Goal: Task Accomplishment & Management: Manage account settings

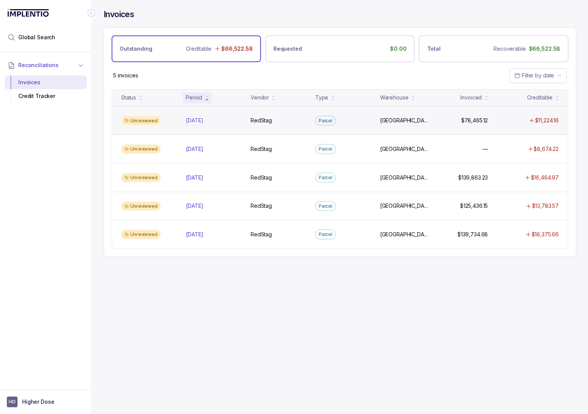
click at [193, 119] on p "[DATE]" at bounding box center [194, 120] width 21 height 8
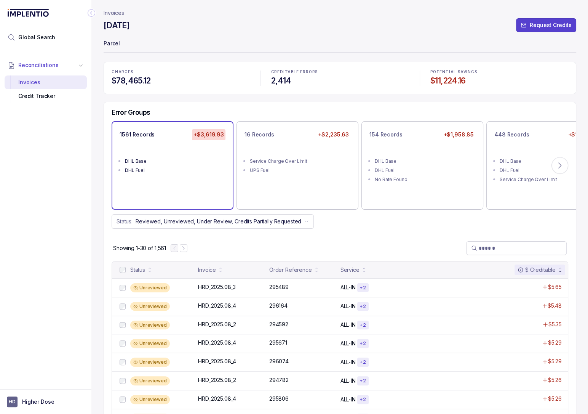
click at [117, 13] on p "Invoices" at bounding box center [114, 13] width 21 height 8
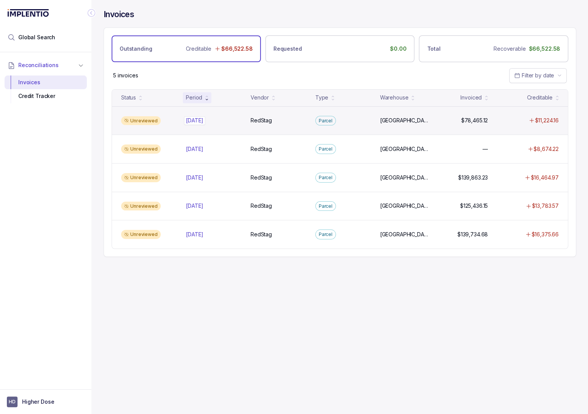
click at [200, 120] on div "Aug 2025 Aug 2025" at bounding box center [195, 121] width 18 height 8
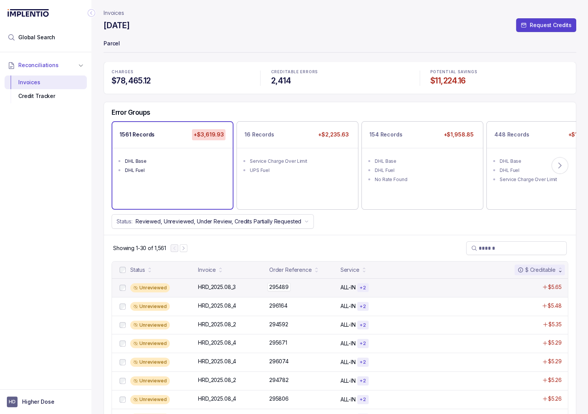
click at [291, 286] on div "295489 295489" at bounding box center [302, 287] width 67 height 8
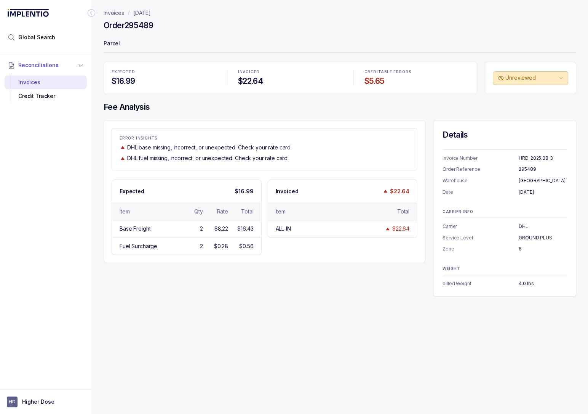
click at [115, 13] on p "Invoices" at bounding box center [114, 13] width 21 height 8
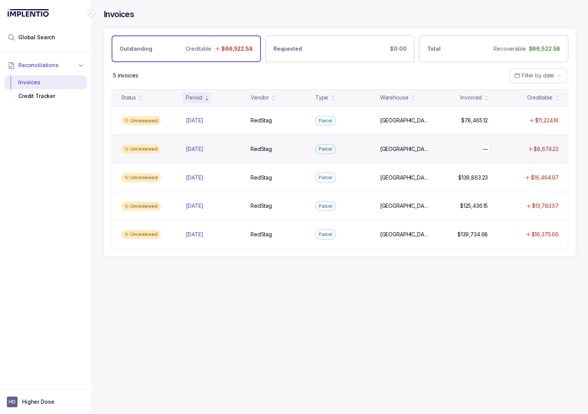
drag, startPoint x: 489, startPoint y: 149, endPoint x: 458, endPoint y: 149, distance: 30.9
click at [458, 149] on div "— —" at bounding box center [463, 149] width 56 height 8
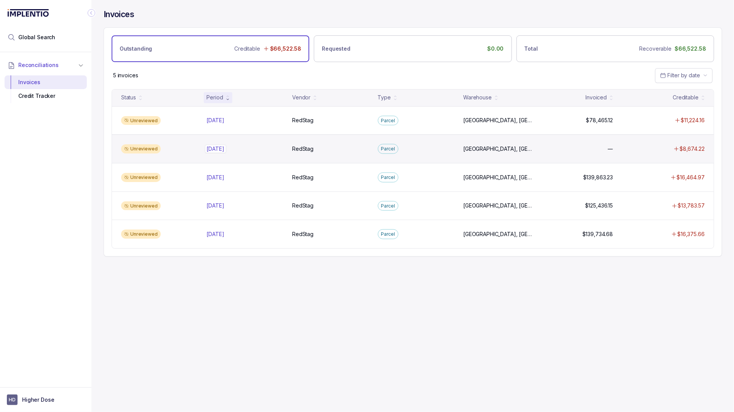
click at [208, 147] on p "[DATE]" at bounding box center [215, 149] width 21 height 8
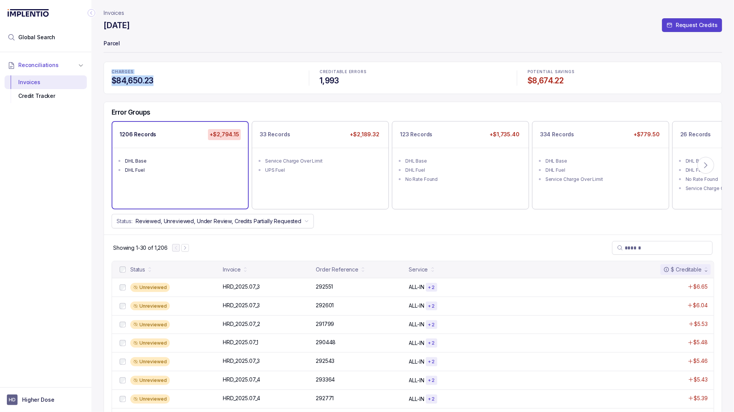
drag, startPoint x: 164, startPoint y: 79, endPoint x: 110, endPoint y: 73, distance: 54.8
click at [110, 73] on div "CHARGES $84,650.23" at bounding box center [205, 78] width 196 height 26
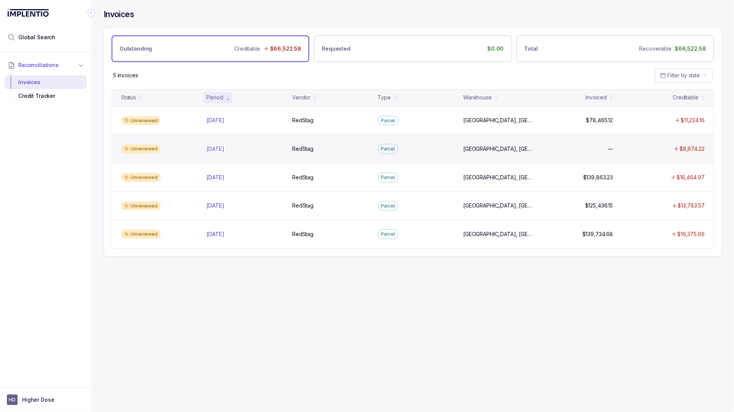
click at [219, 148] on p "[DATE]" at bounding box center [215, 149] width 21 height 8
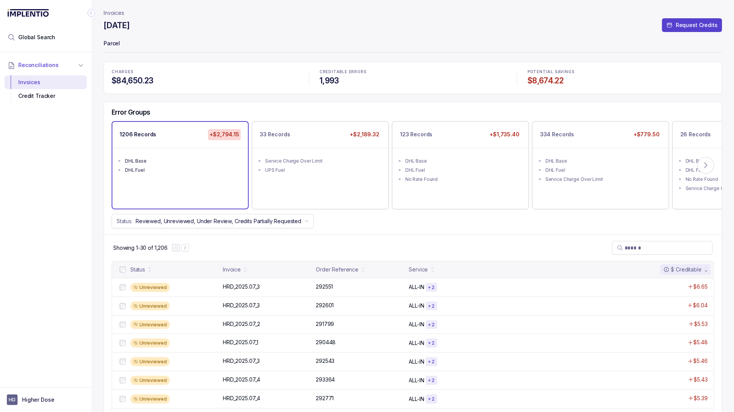
drag, startPoint x: 161, startPoint y: 75, endPoint x: 149, endPoint y: 74, distance: 11.4
click at [149, 74] on div "CHARGES $84,650.23" at bounding box center [205, 78] width 196 height 26
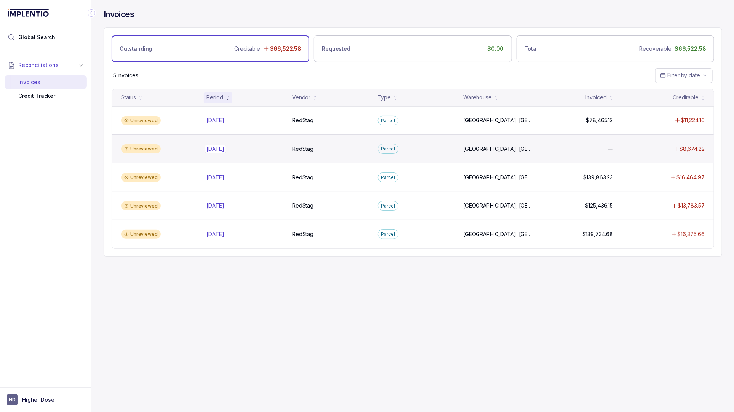
click at [218, 146] on p "[DATE]" at bounding box center [215, 149] width 21 height 8
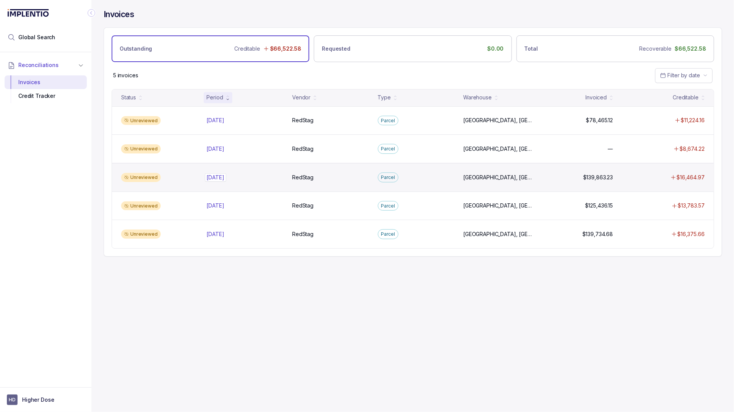
click at [222, 178] on div "[DATE] [DATE]" at bounding box center [216, 178] width 18 height 8
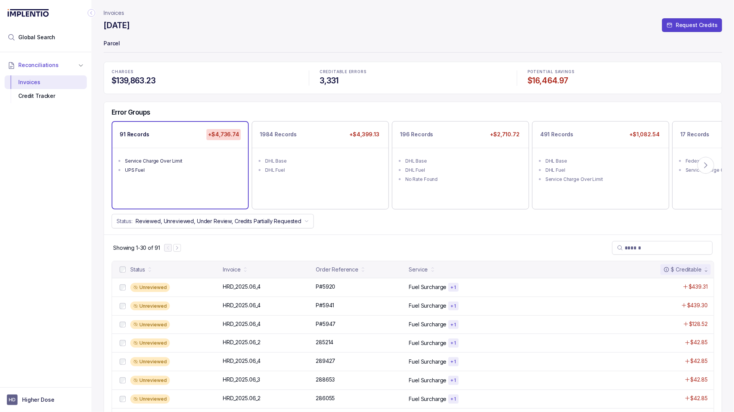
click at [105, 13] on p "Invoices" at bounding box center [114, 13] width 21 height 8
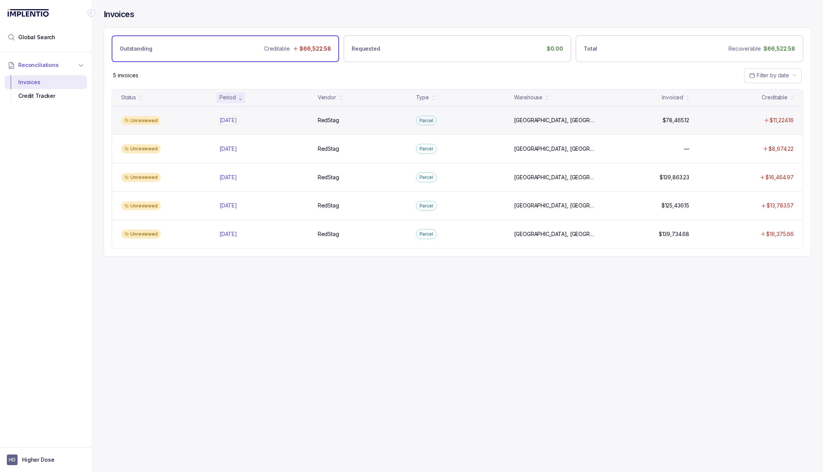
click at [230, 122] on p "[DATE]" at bounding box center [228, 120] width 21 height 8
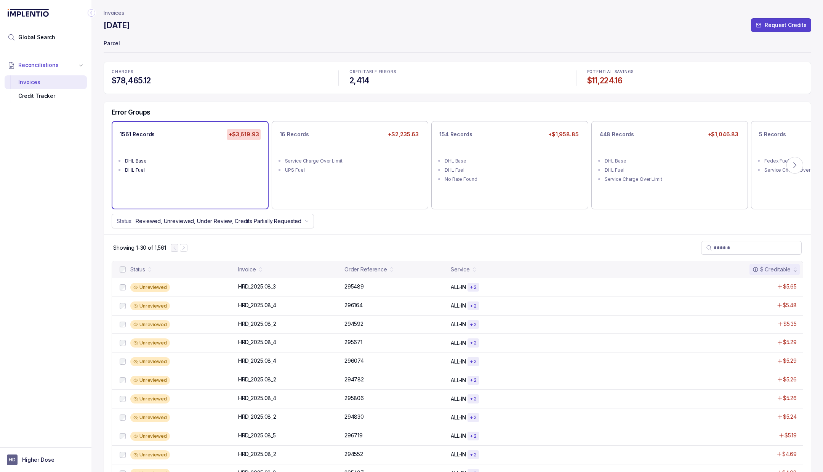
click at [107, 13] on p "Invoices" at bounding box center [114, 13] width 21 height 8
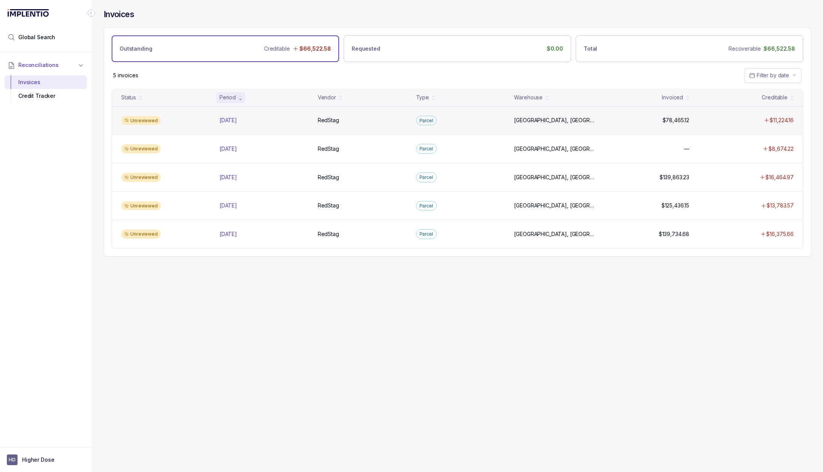
click at [235, 124] on div "Unreviewed [DATE] [DATE] RedStag RedStag [GEOGRAPHIC_DATA], [GEOGRAPHIC_DATA], …" at bounding box center [457, 120] width 691 height 29
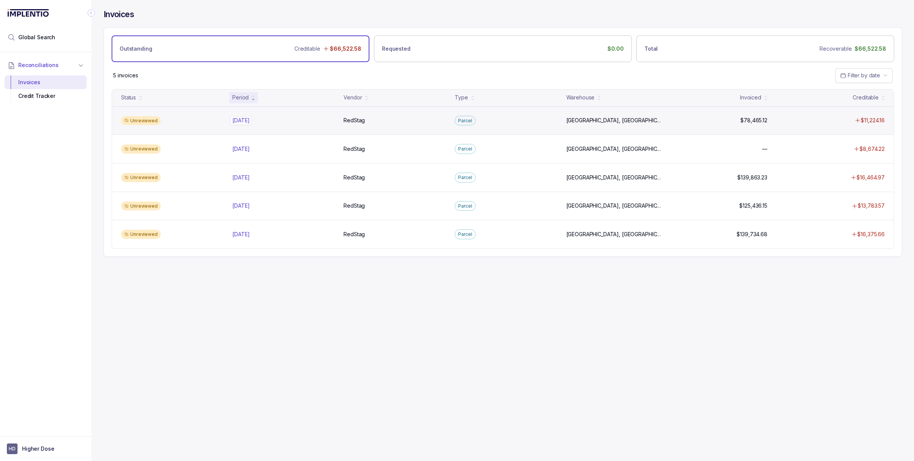
click at [252, 123] on p "[DATE]" at bounding box center [240, 120] width 21 height 8
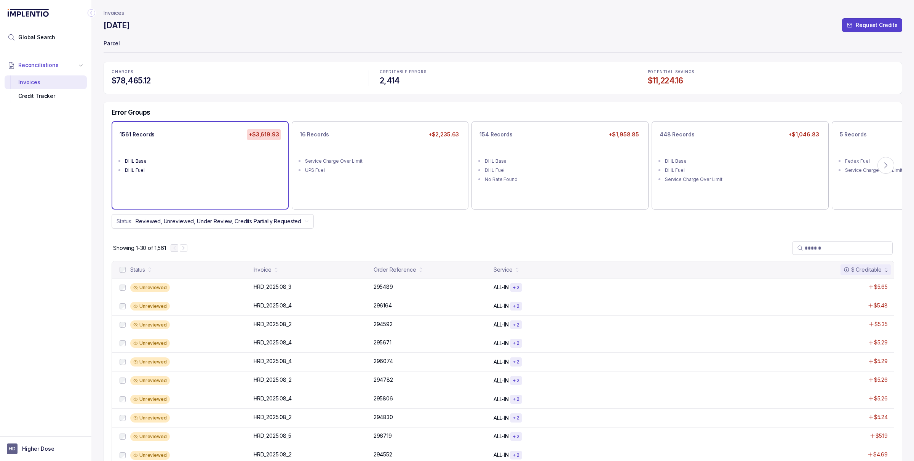
drag, startPoint x: 144, startPoint y: 22, endPoint x: 104, endPoint y: 24, distance: 40.0
click at [104, 24] on div "[DATE] Request Credits" at bounding box center [503, 27] width 799 height 14
click at [175, 38] on p "Parcel" at bounding box center [503, 44] width 799 height 15
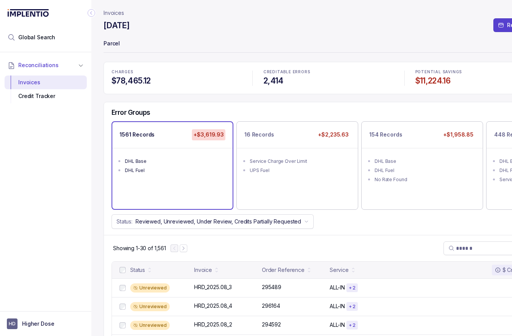
click at [38, 324] on p "Higher Dose" at bounding box center [38, 324] width 32 height 8
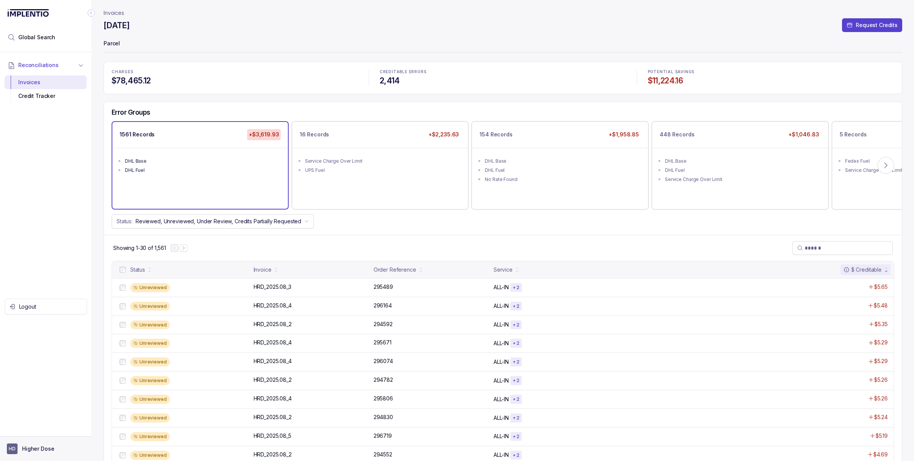
click at [27, 412] on p "Higher Dose" at bounding box center [38, 449] width 32 height 8
click at [26, 412] on p "Higher Dose" at bounding box center [38, 449] width 32 height 8
click at [34, 412] on p "Logout" at bounding box center [50, 433] width 63 height 8
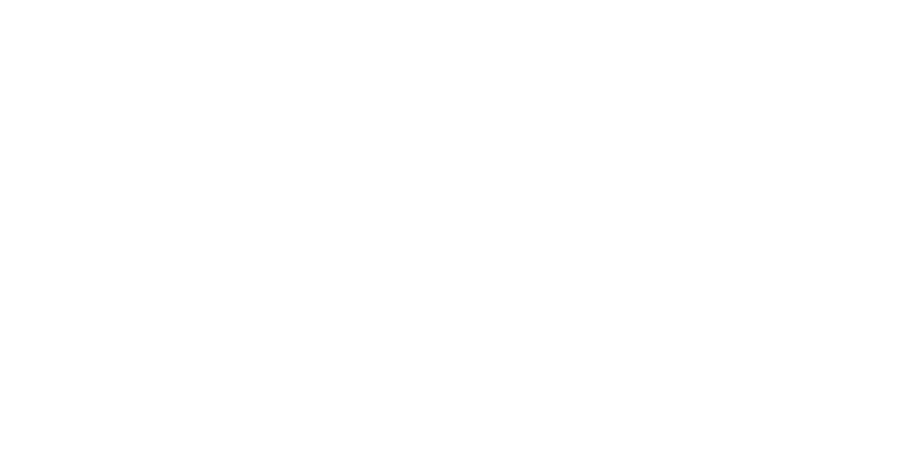
click at [31, 0] on html at bounding box center [457, 0] width 914 height 0
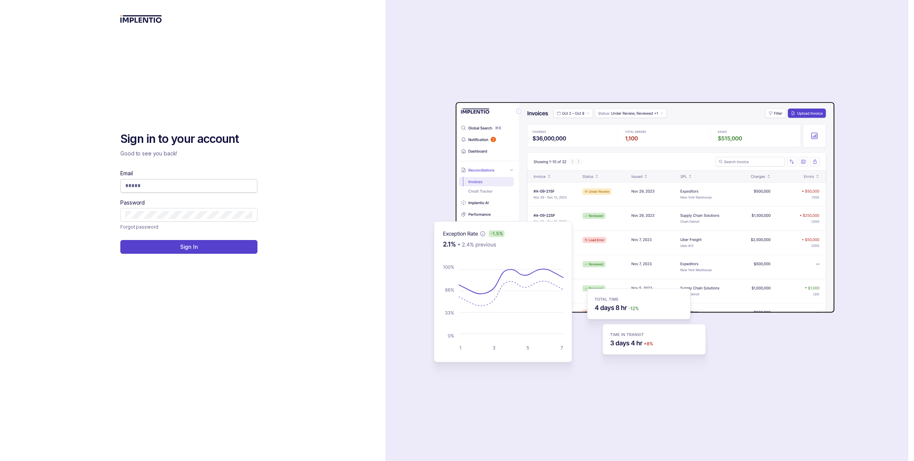
click at [145, 184] on input "Email" at bounding box center [188, 186] width 127 height 8
type input "**********"
